Goal: Information Seeking & Learning: Learn about a topic

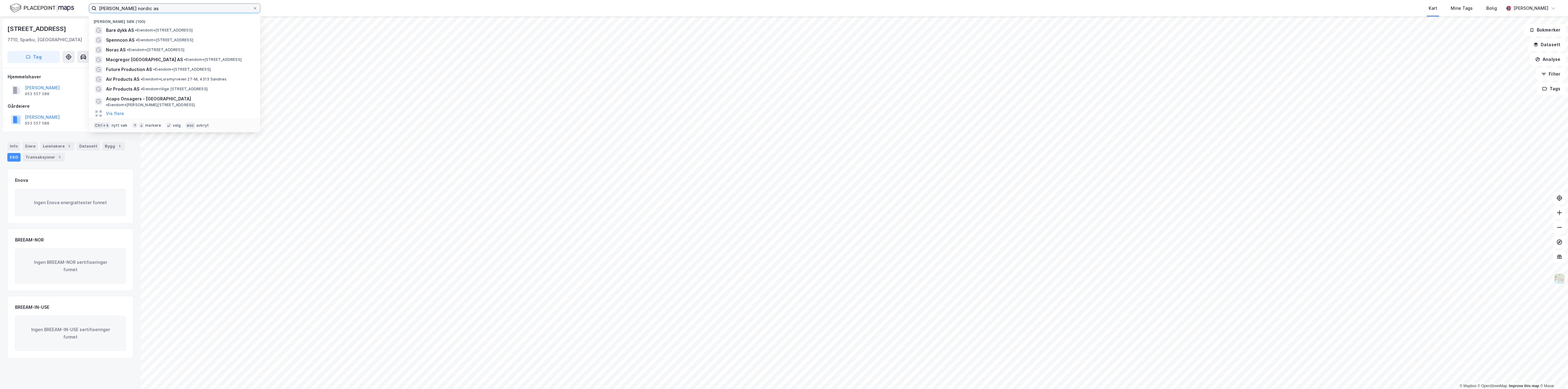
drag, startPoint x: 170, startPoint y: 8, endPoint x: 30, endPoint y: 1, distance: 140.2
click at [30, 1] on div "[PERSON_NAME] nordic as Nylige søk (100) Bare dykk AS • Eiendom • [STREET_ADDRE…" at bounding box center [784, 8] width 1568 height 17
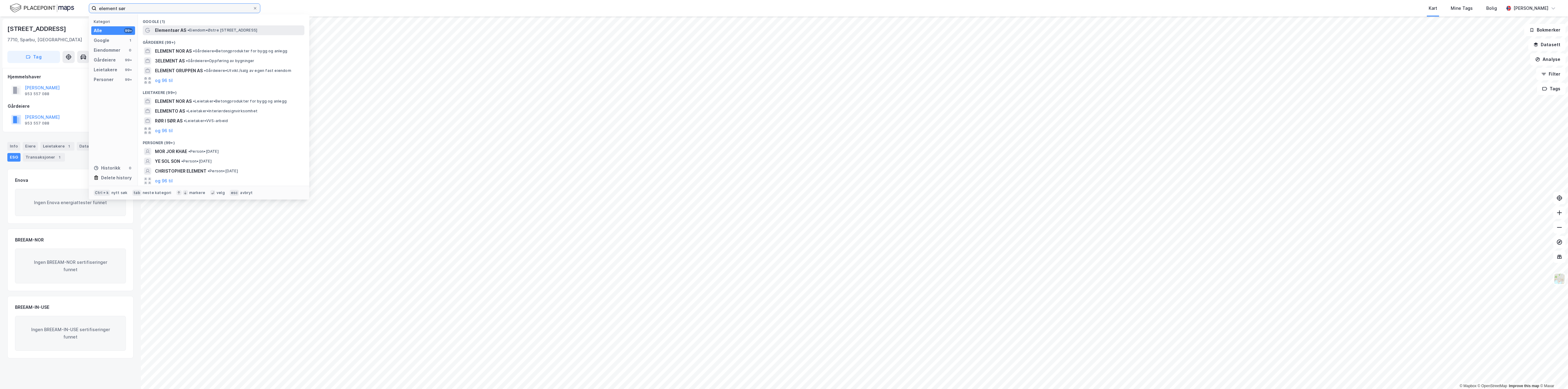
type input "element sør"
click at [199, 31] on span "• Eiendom • [STREET_ADDRESS]" at bounding box center [222, 31] width 70 height 5
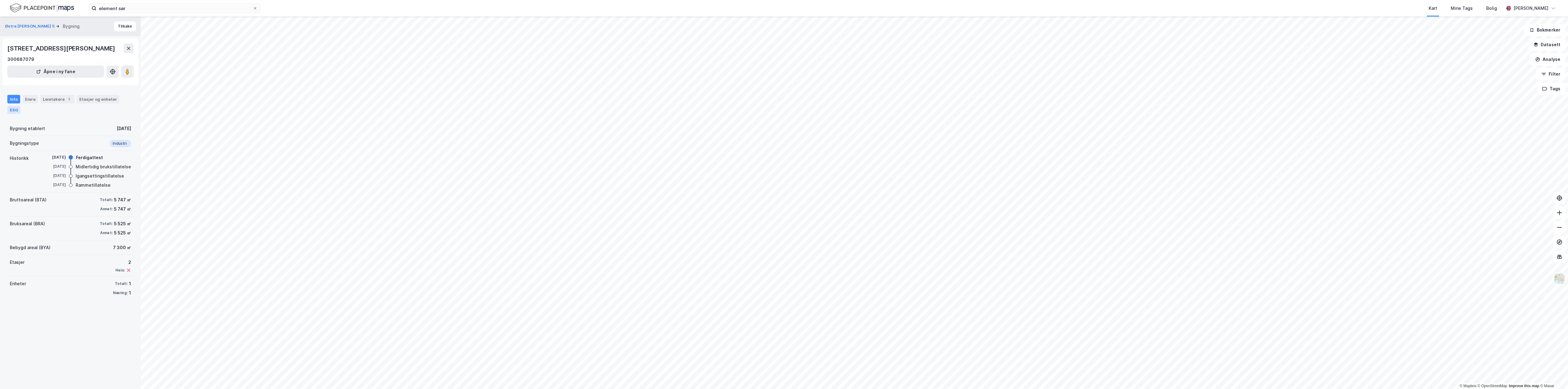
click at [9, 107] on div "ESG" at bounding box center [14, 110] width 13 height 8
